Goal: Information Seeking & Learning: Find specific fact

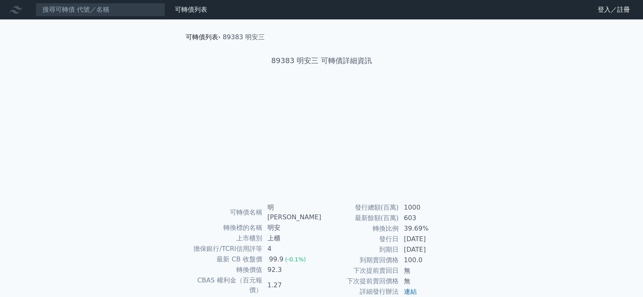
click at [203, 39] on link "可轉債列表" at bounding box center [202, 37] width 32 height 8
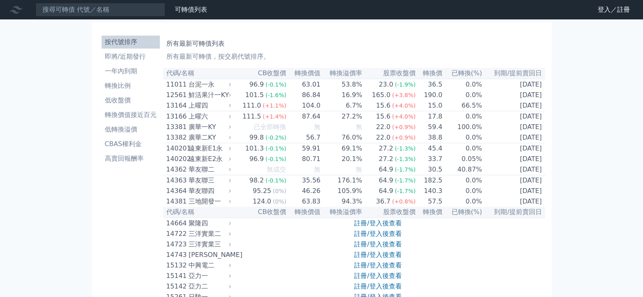
click at [192, 76] on th "代碼/名稱" at bounding box center [198, 73] width 70 height 11
click at [195, 8] on link "可轉債列表" at bounding box center [191, 10] width 32 height 8
click at [87, 6] on input at bounding box center [100, 10] width 129 height 14
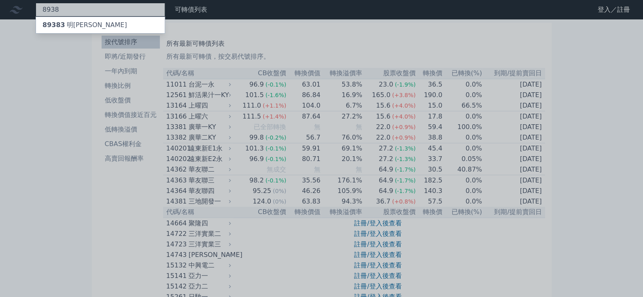
type input "8938"
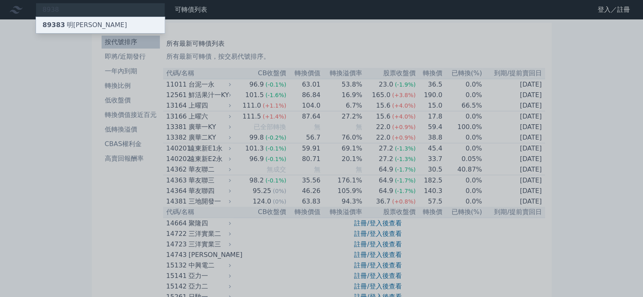
click at [76, 30] on div "89383 明安三" at bounding box center [84, 25] width 85 height 10
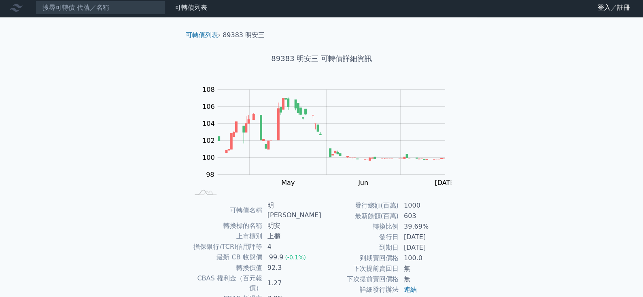
scroll to position [78, 0]
